Goal: Obtain resource: Download file/media

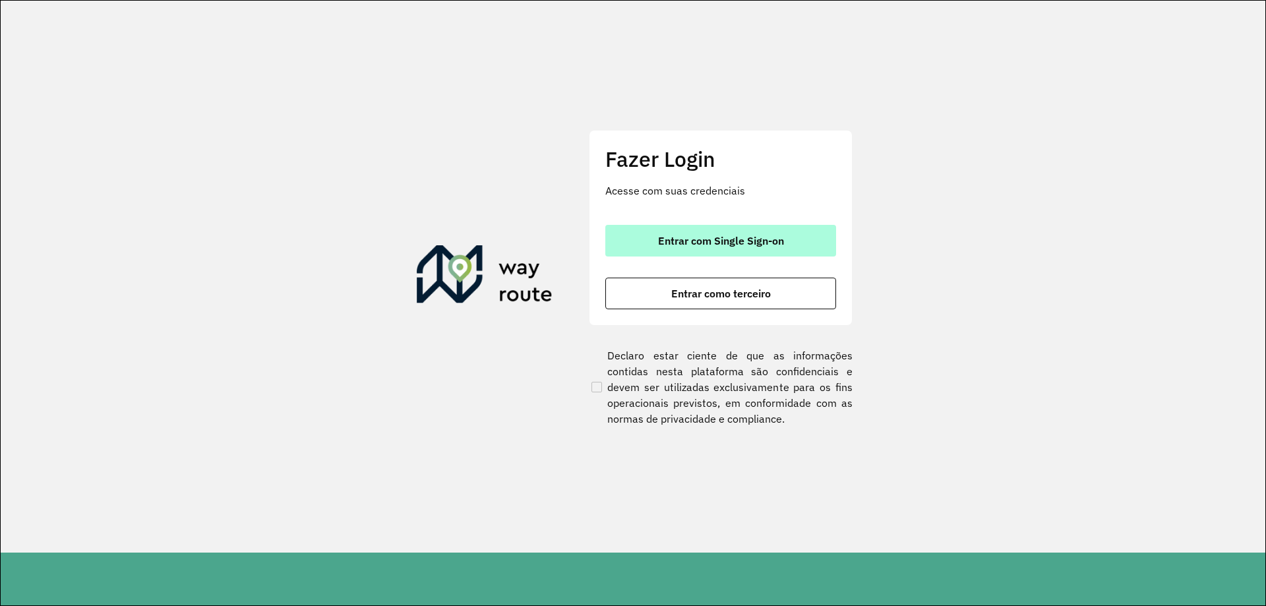
click at [663, 241] on span "Entrar com Single Sign-on" at bounding box center [721, 240] width 126 height 11
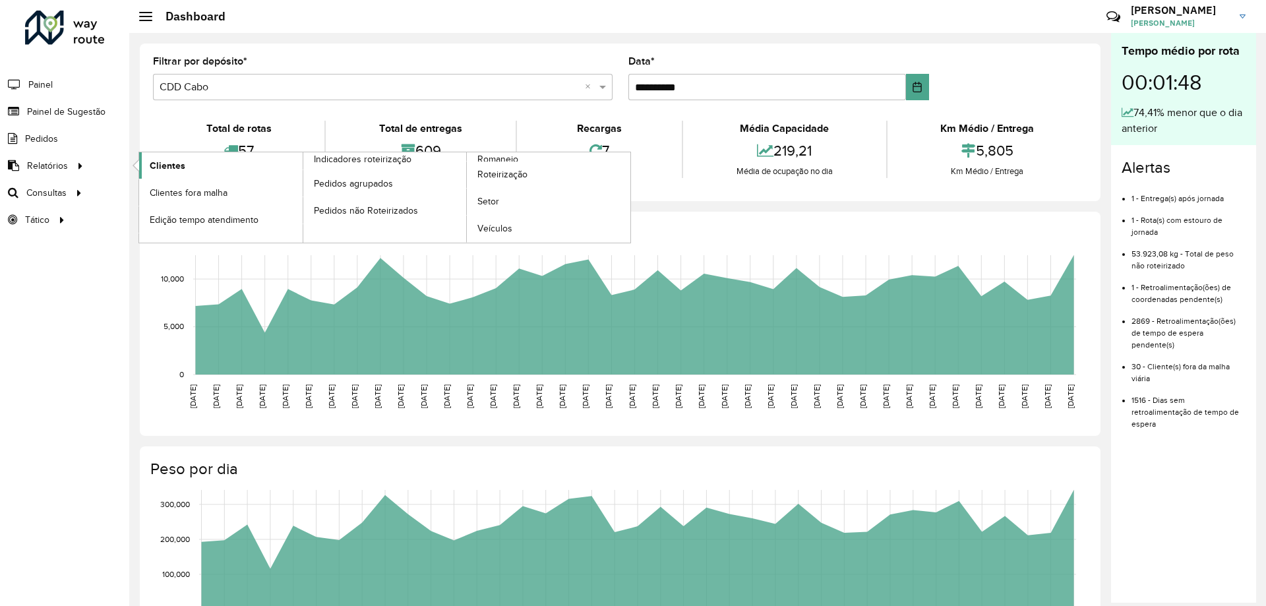
click at [169, 171] on span "Clientes" at bounding box center [168, 166] width 36 height 14
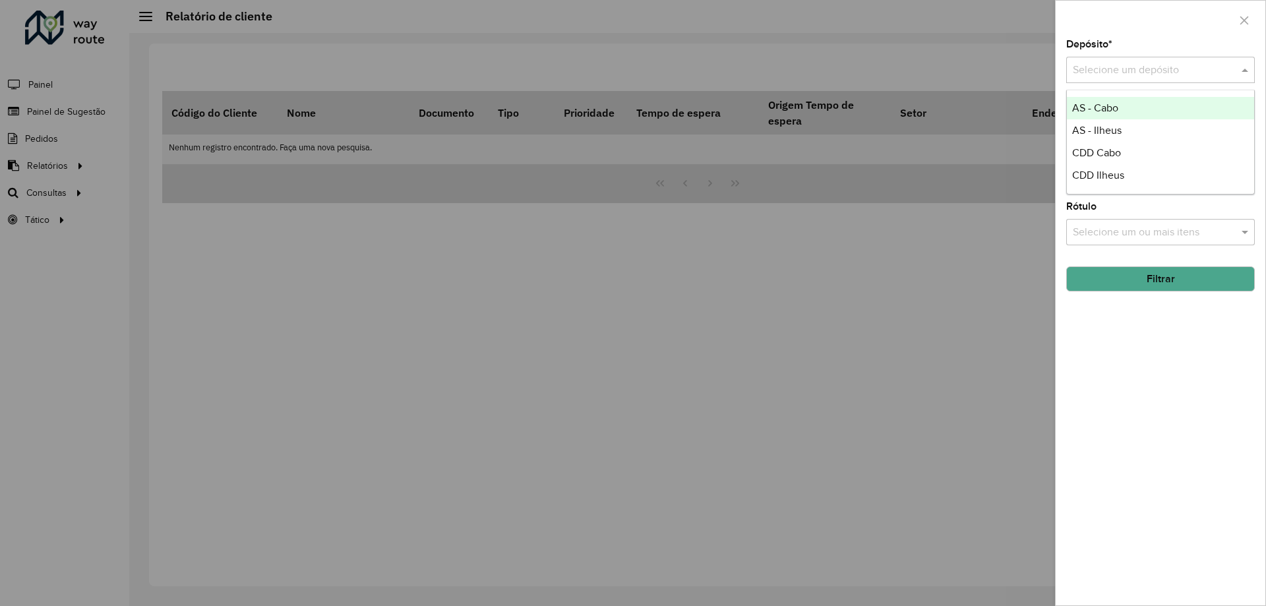
click at [1098, 69] on input "text" at bounding box center [1147, 71] width 149 height 16
click at [1116, 149] on span "CDD Cabo" at bounding box center [1096, 152] width 49 height 11
click at [1150, 280] on button "Filtrar" at bounding box center [1160, 278] width 189 height 25
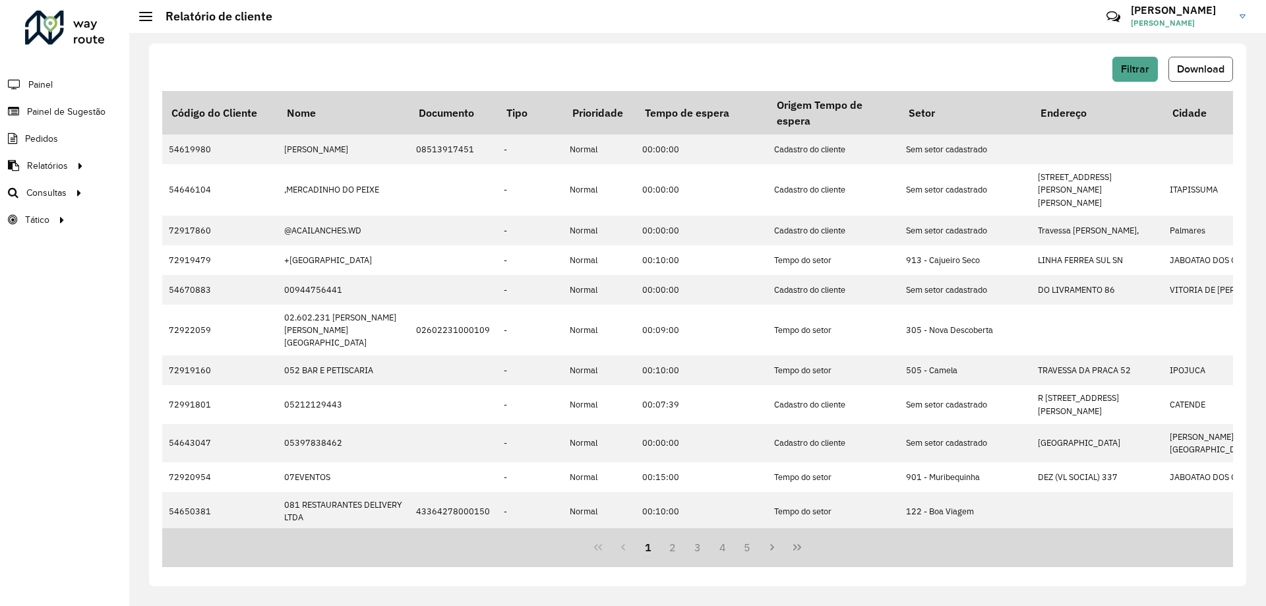
click at [1201, 70] on span "Download" at bounding box center [1200, 68] width 47 height 11
